Goal: Task Accomplishment & Management: Use online tool/utility

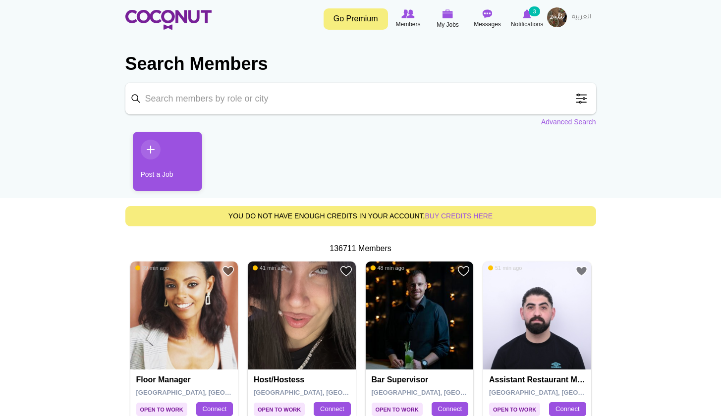
click at [530, 17] on img at bounding box center [527, 13] width 8 height 9
click at [526, 14] on img at bounding box center [527, 13] width 8 height 9
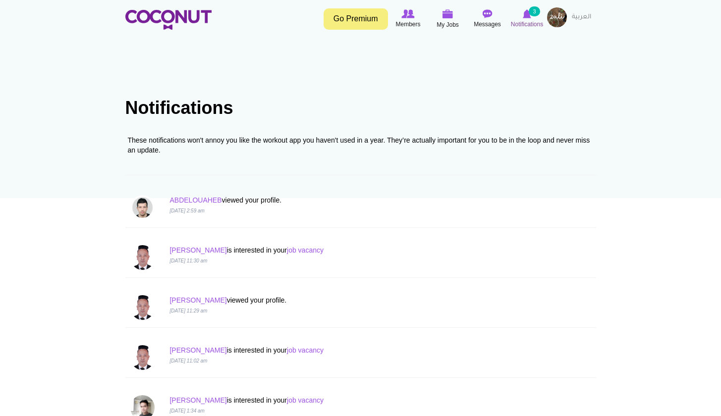
click at [525, 11] on img at bounding box center [527, 13] width 8 height 9
click at [528, 12] on img at bounding box center [527, 13] width 8 height 9
click at [449, 16] on img at bounding box center [447, 13] width 11 height 9
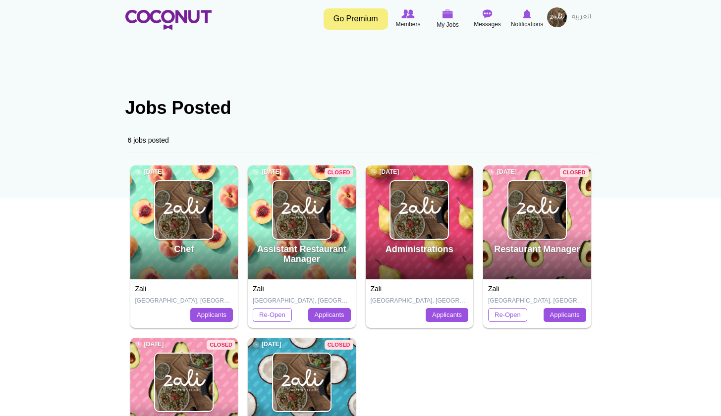
click at [181, 215] on img at bounding box center [183, 209] width 57 height 57
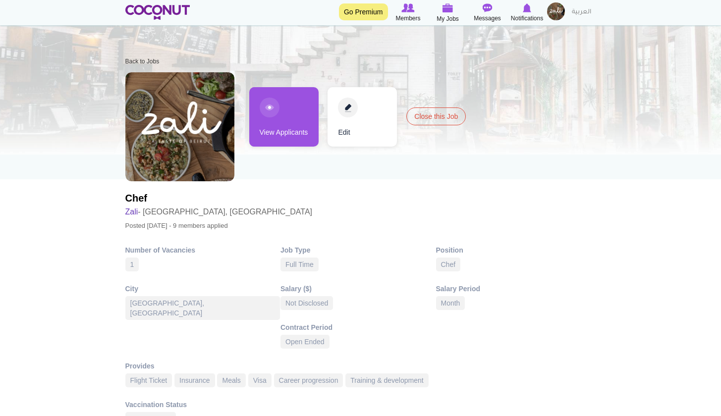
scroll to position [18, 0]
click at [288, 111] on link "View Applicants" at bounding box center [283, 117] width 69 height 59
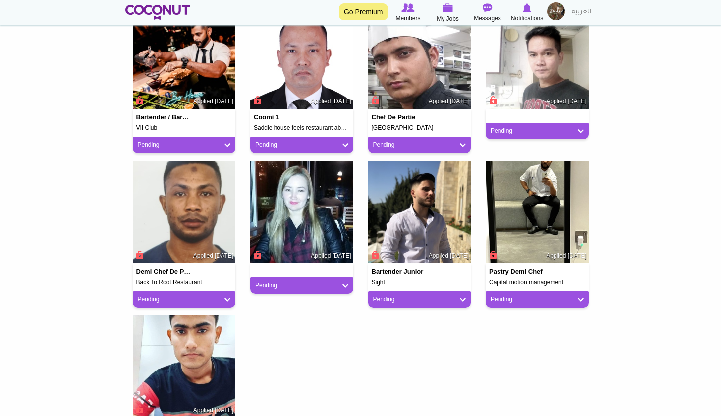
scroll to position [287, 0]
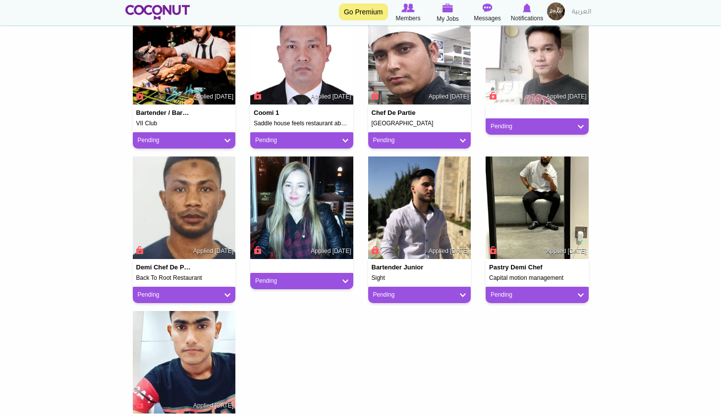
click at [304, 181] on img at bounding box center [301, 208] width 103 height 103
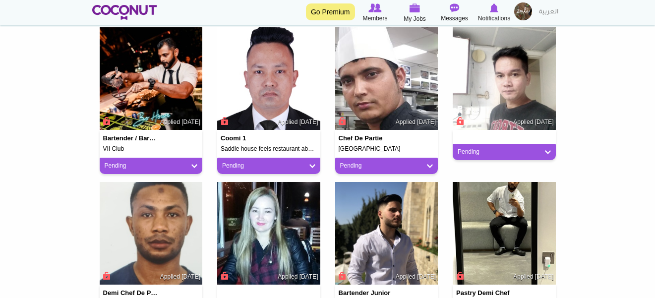
scroll to position [271, 0]
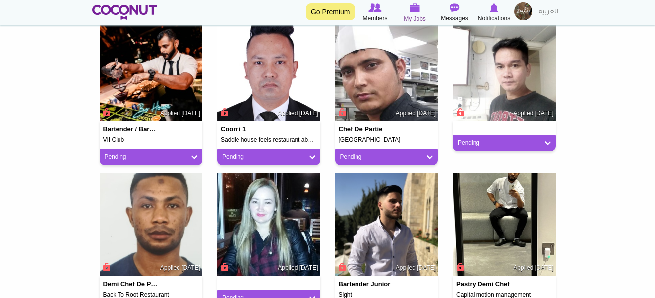
click at [415, 14] on span "My Jobs" at bounding box center [414, 19] width 22 height 10
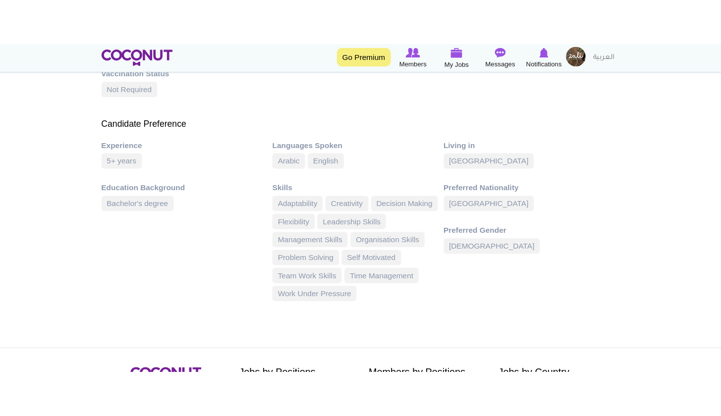
scroll to position [402, 0]
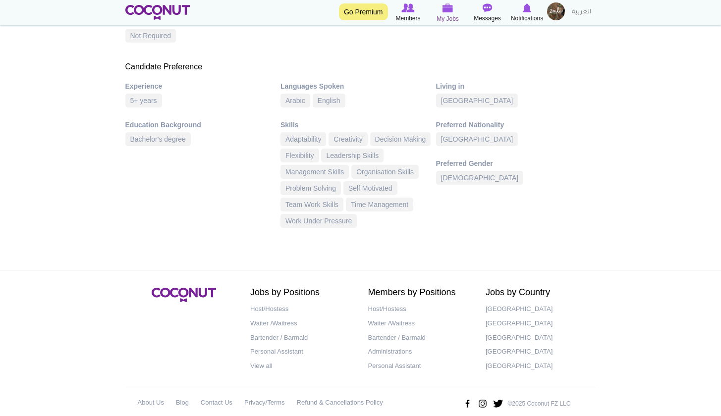
click at [452, 13] on icon at bounding box center [448, 7] width 40 height 11
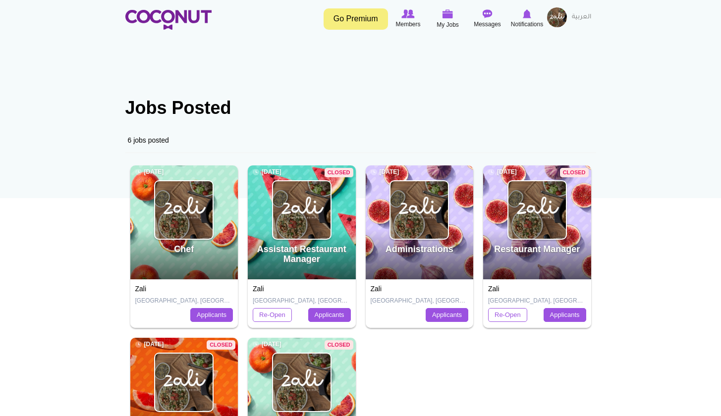
click at [194, 231] on img at bounding box center [183, 209] width 57 height 57
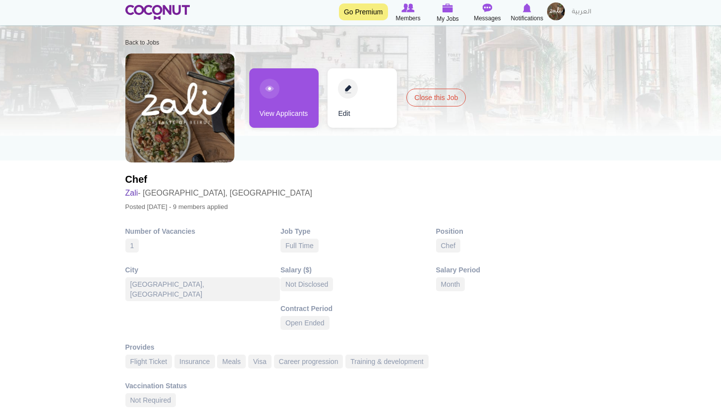
scroll to position [36, 0]
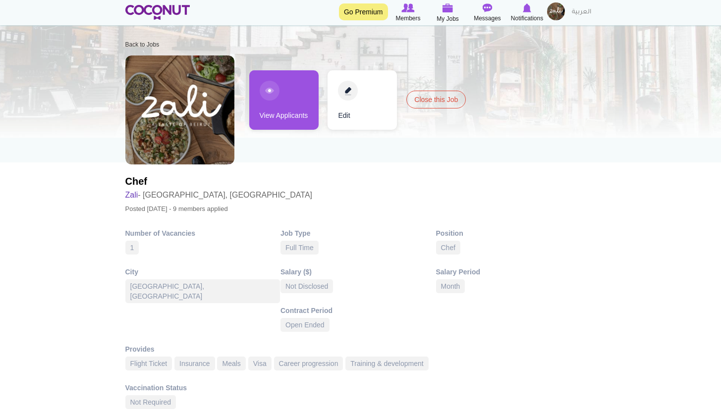
click at [285, 99] on link "View Applicants" at bounding box center [283, 99] width 69 height 59
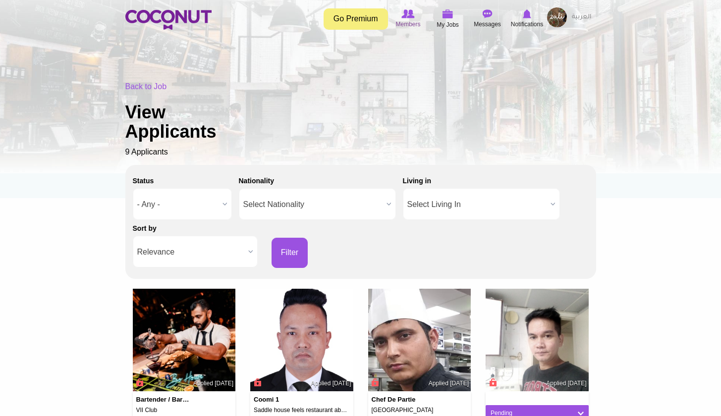
click at [410, 18] on img at bounding box center [407, 13] width 13 height 9
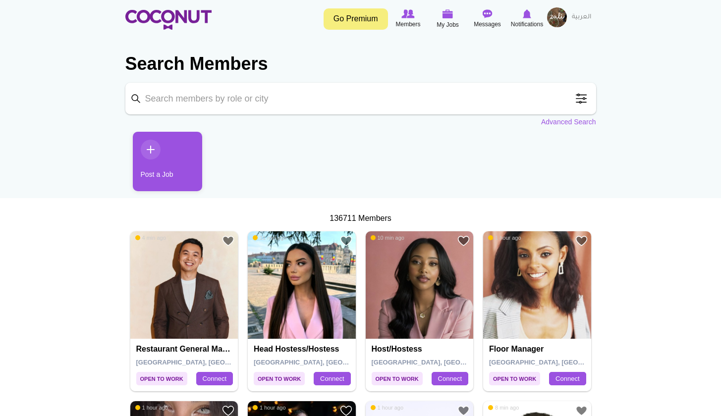
click at [353, 91] on input "Keyword" at bounding box center [360, 99] width 471 height 32
click at [581, 95] on span at bounding box center [581, 99] width 20 height 20
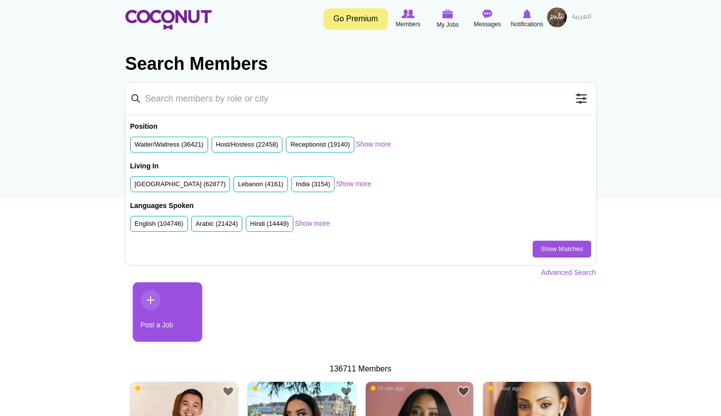
click at [531, 94] on input "Keyword" at bounding box center [360, 99] width 471 height 32
type input "chef"
click at [554, 250] on link "Show Matches" at bounding box center [562, 249] width 58 height 17
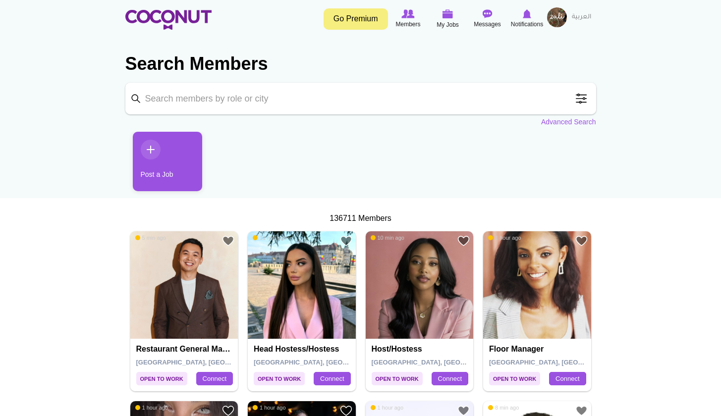
click at [584, 99] on span at bounding box center [581, 99] width 20 height 20
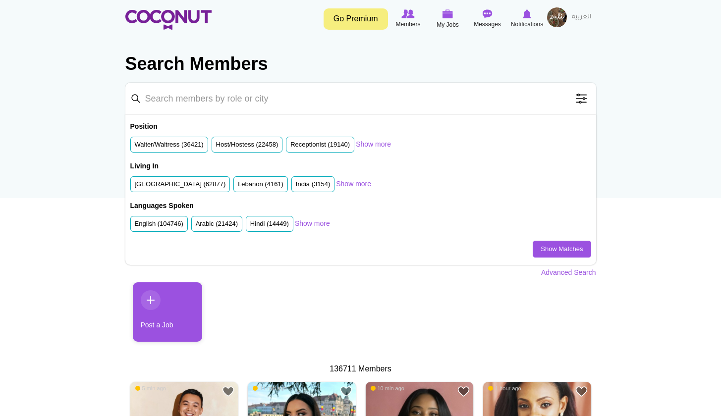
click at [377, 100] on input "Keyword" at bounding box center [360, 99] width 471 height 32
type input "chef united Arab emirates"
click button "Search" at bounding box center [0, 0] width 0 height 0
click at [550, 253] on link "Show Matches" at bounding box center [562, 249] width 58 height 17
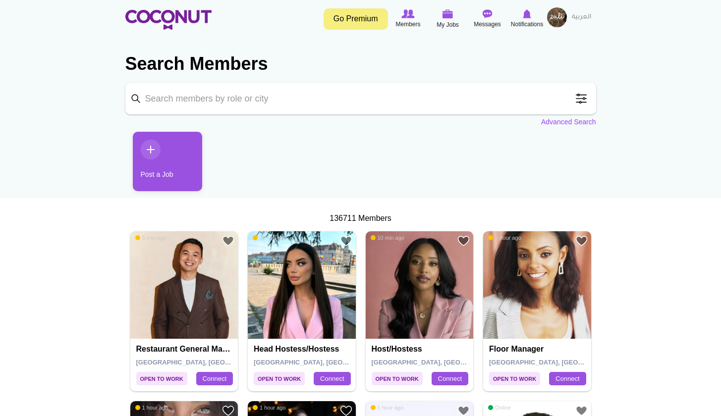
click at [552, 122] on link "Advanced Search" at bounding box center [568, 122] width 55 height 10
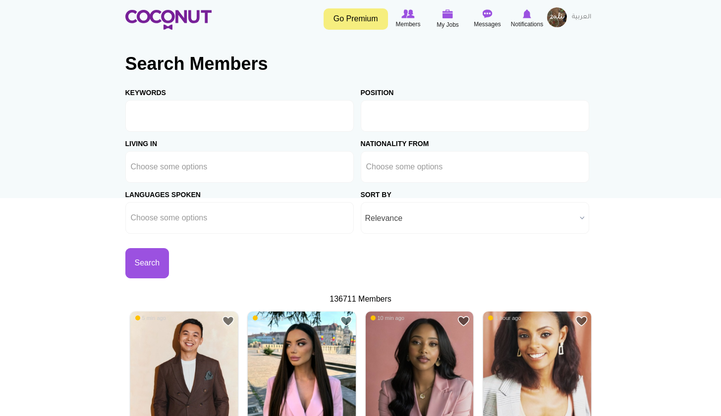
click at [406, 119] on input "text" at bounding box center [411, 115] width 90 height 9
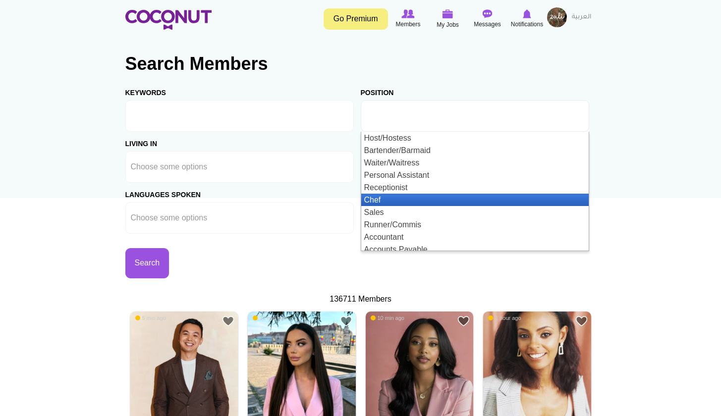
click at [391, 195] on li "Chef" at bounding box center [474, 200] width 227 height 12
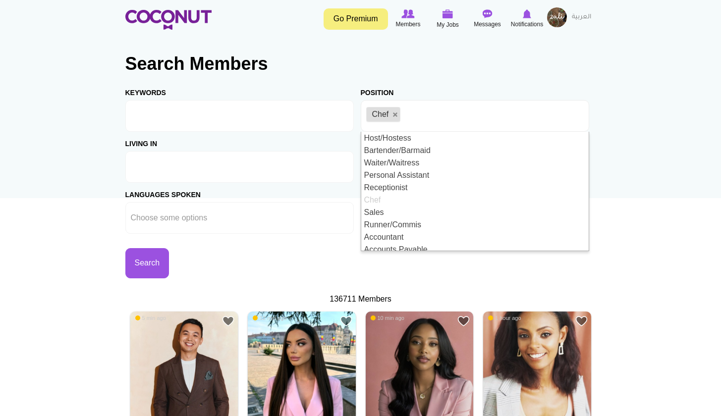
click at [283, 165] on ul at bounding box center [239, 167] width 228 height 32
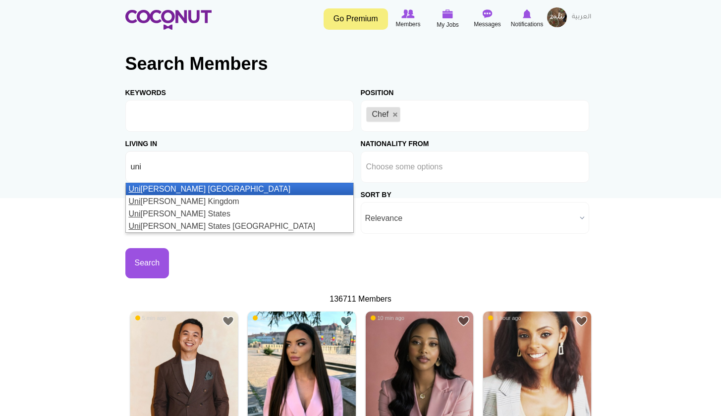
type input "uni"
click at [276, 187] on li "Uni ted Arab Emirates" at bounding box center [239, 189] width 227 height 12
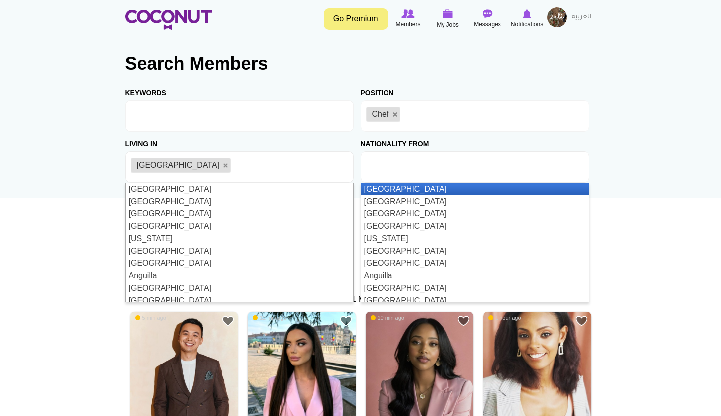
click at [377, 170] on input "text" at bounding box center [411, 167] width 90 height 9
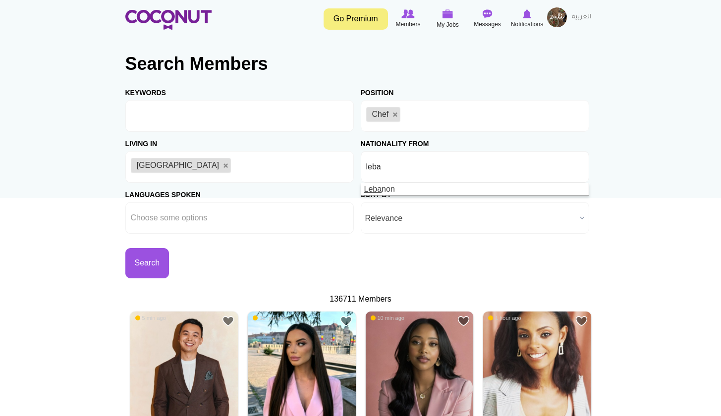
type input "leba"
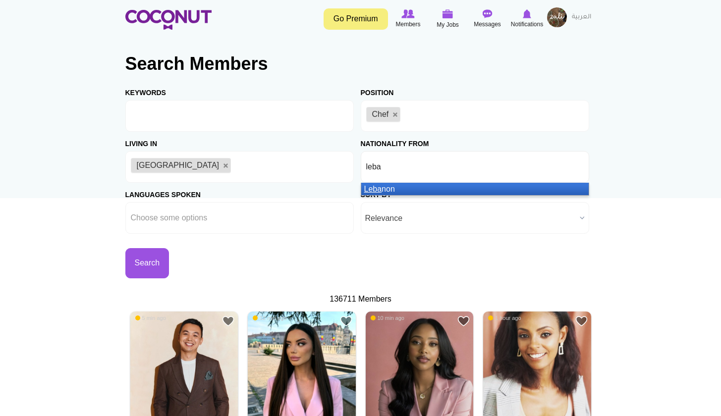
click at [388, 192] on li "Leba non" at bounding box center [474, 189] width 227 height 12
type input "Phil"
drag, startPoint x: 388, startPoint y: 192, endPoint x: 384, endPoint y: 195, distance: 5.4
click at [384, 195] on li "Phil ippines" at bounding box center [474, 189] width 227 height 12
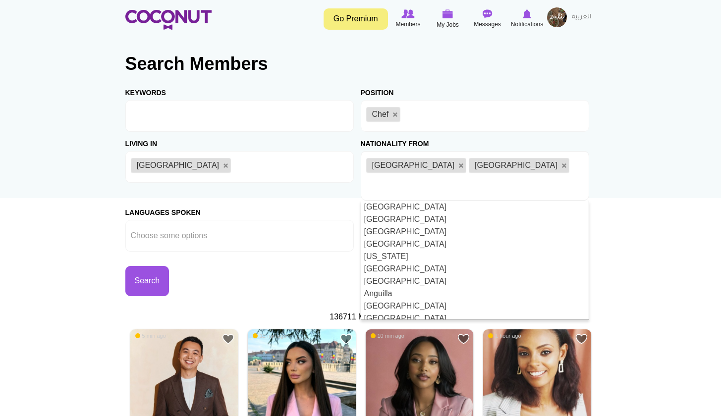
click at [270, 264] on div "Search" at bounding box center [242, 274] width 235 height 45
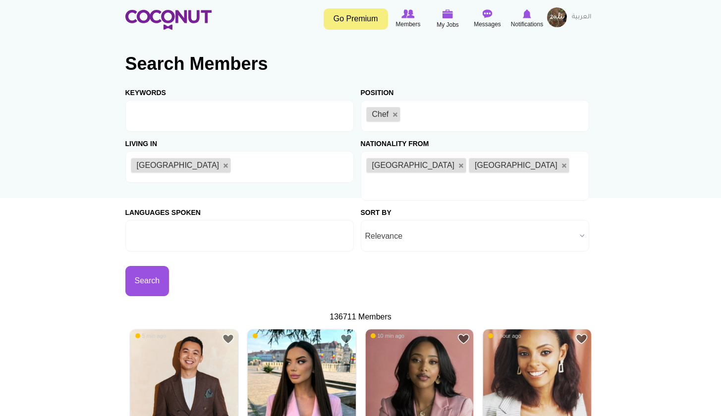
click at [267, 220] on ul at bounding box center [239, 236] width 228 height 32
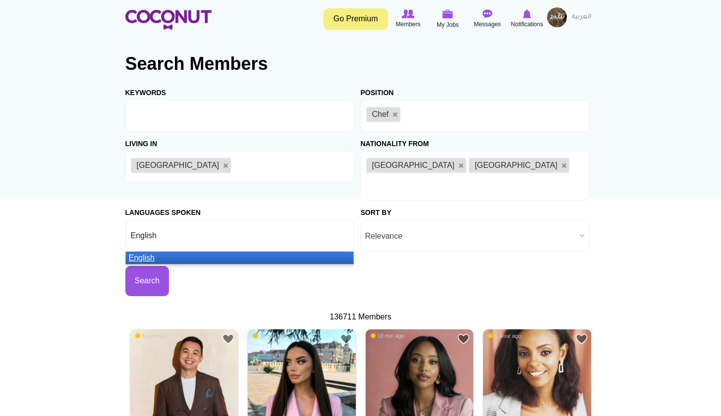
type input "English"
drag, startPoint x: 140, startPoint y: 235, endPoint x: 140, endPoint y: 240, distance: 5.5
click at [140, 254] on em "English" at bounding box center [142, 258] width 26 height 8
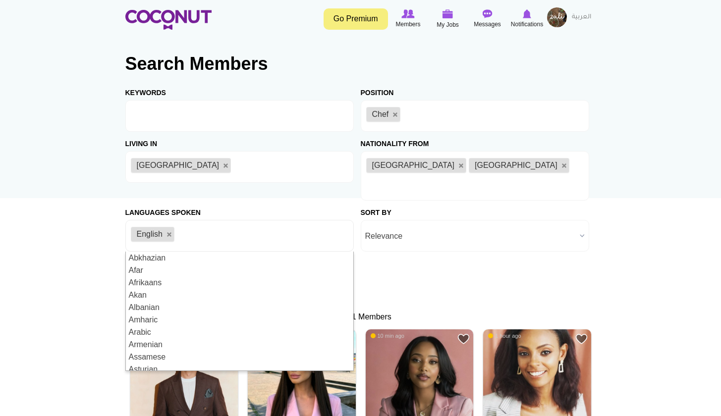
click at [392, 245] on div "Keywords Position Host/Hostess Bartender/Barmaid Waiter/Waitress Personal Assis…" at bounding box center [360, 189] width 471 height 216
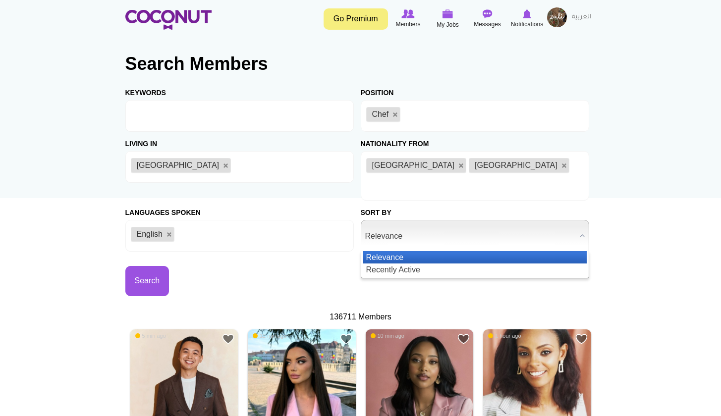
click at [391, 220] on span "Relevance" at bounding box center [470, 236] width 211 height 32
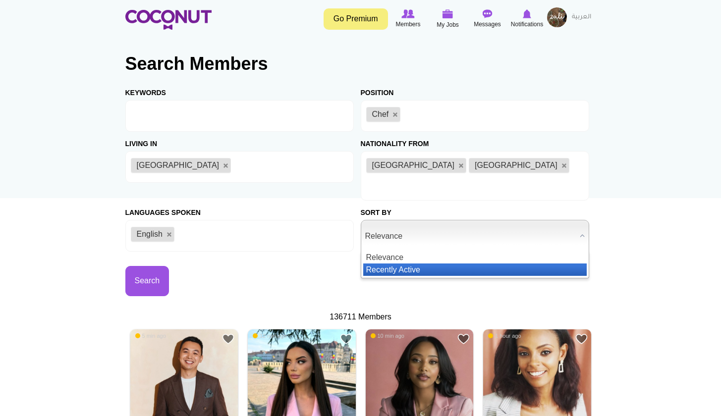
click at [387, 264] on li "Recently Active" at bounding box center [474, 270] width 223 height 12
click at [393, 231] on span "Recently Active" at bounding box center [470, 236] width 211 height 32
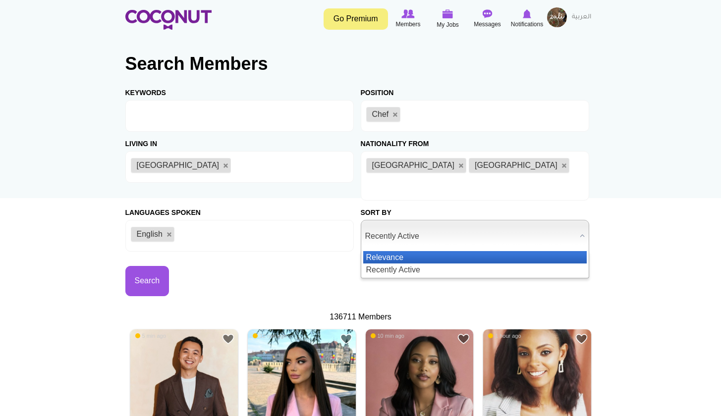
click at [389, 251] on li "Relevance" at bounding box center [474, 257] width 223 height 12
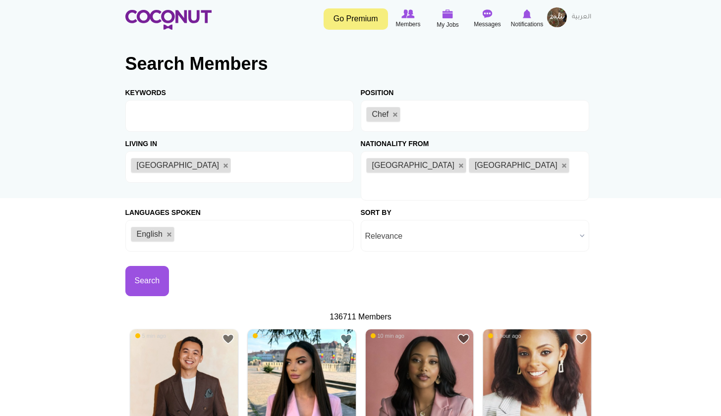
click at [395, 220] on span "Relevance" at bounding box center [470, 236] width 211 height 32
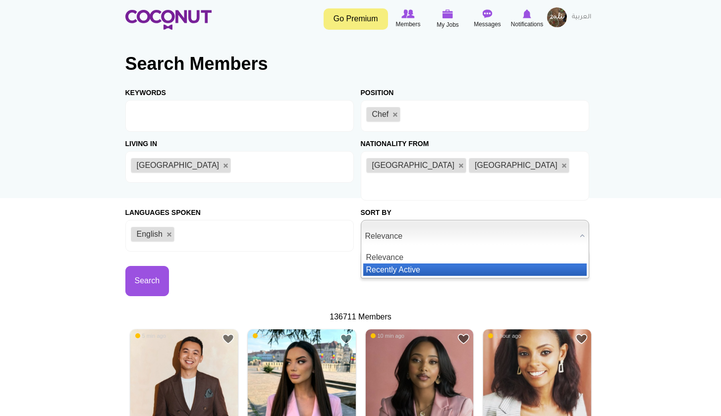
click at [390, 264] on li "Recently Active" at bounding box center [474, 270] width 223 height 12
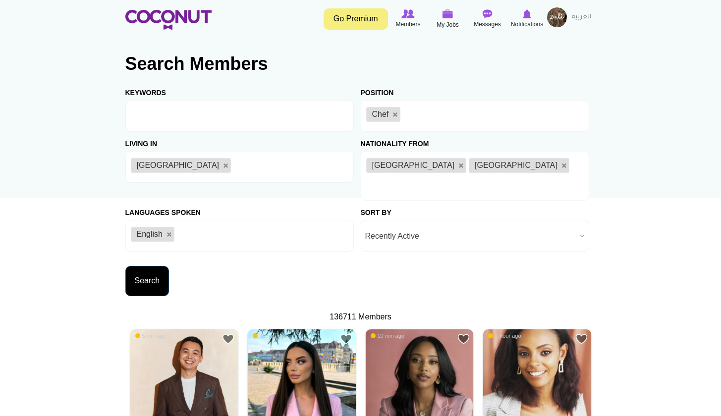
click at [138, 268] on button "Search" at bounding box center [147, 281] width 44 height 30
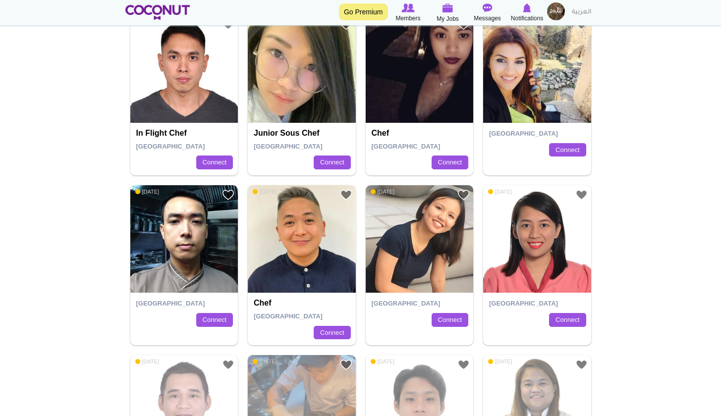
scroll to position [1208, 0]
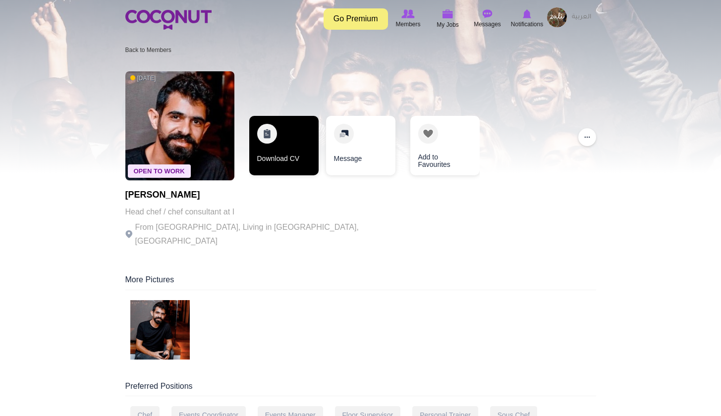
click at [269, 135] on link "Download CV" at bounding box center [283, 145] width 69 height 59
